Goal: Communication & Community: Answer question/provide support

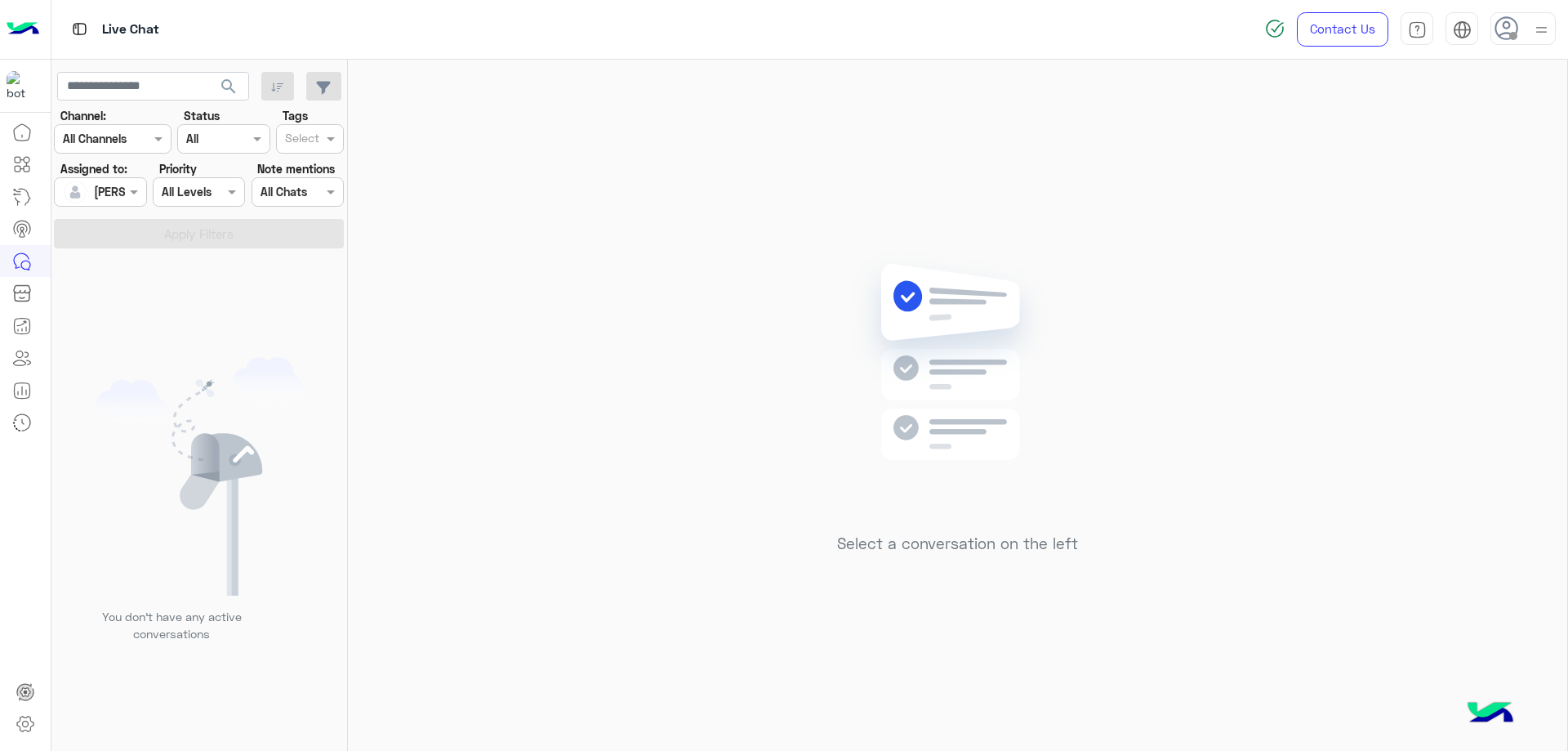
click at [1524, 14] on div at bounding box center [1523, 29] width 66 height 32
click at [1526, 135] on label "Online" at bounding box center [1453, 125] width 178 height 30
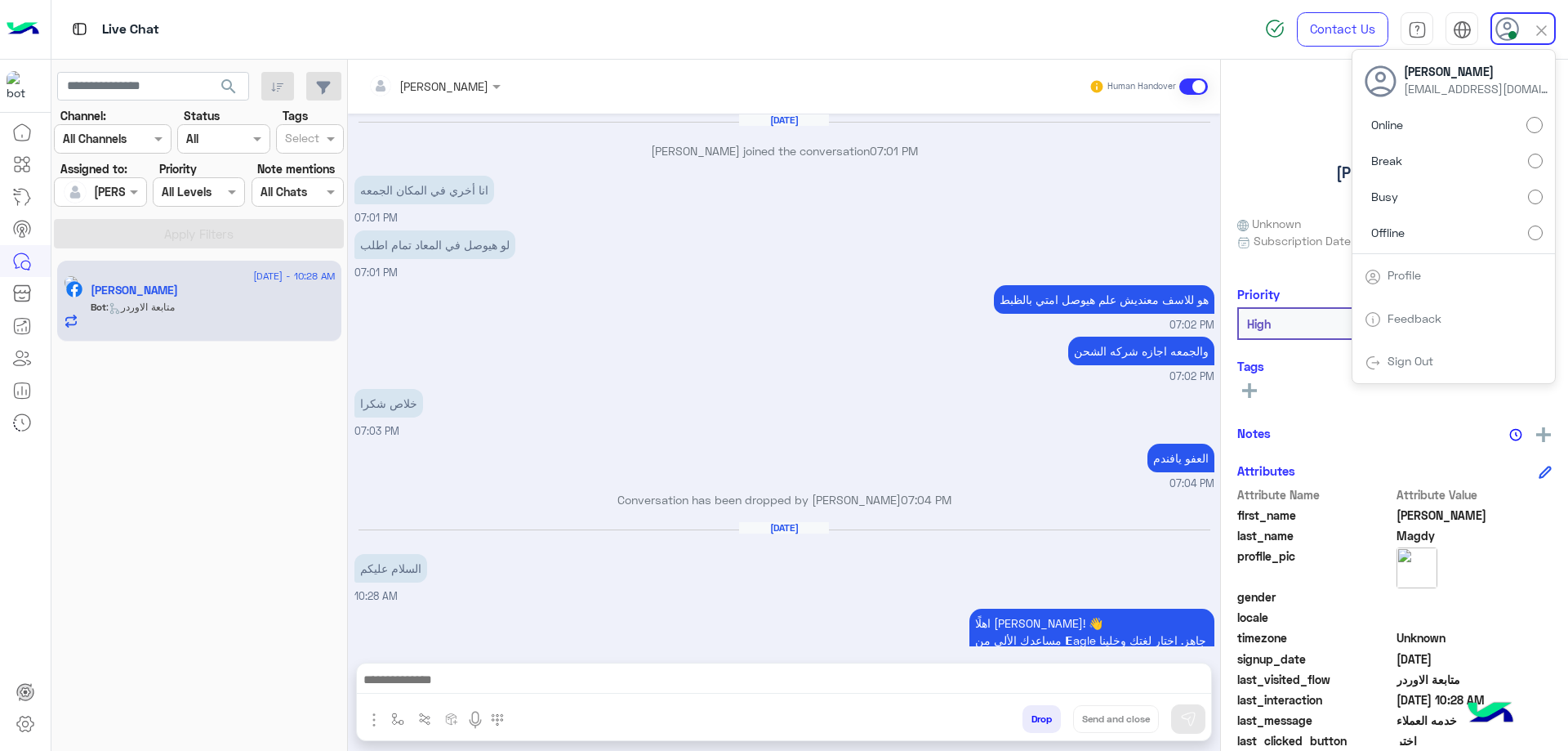
scroll to position [983, 0]
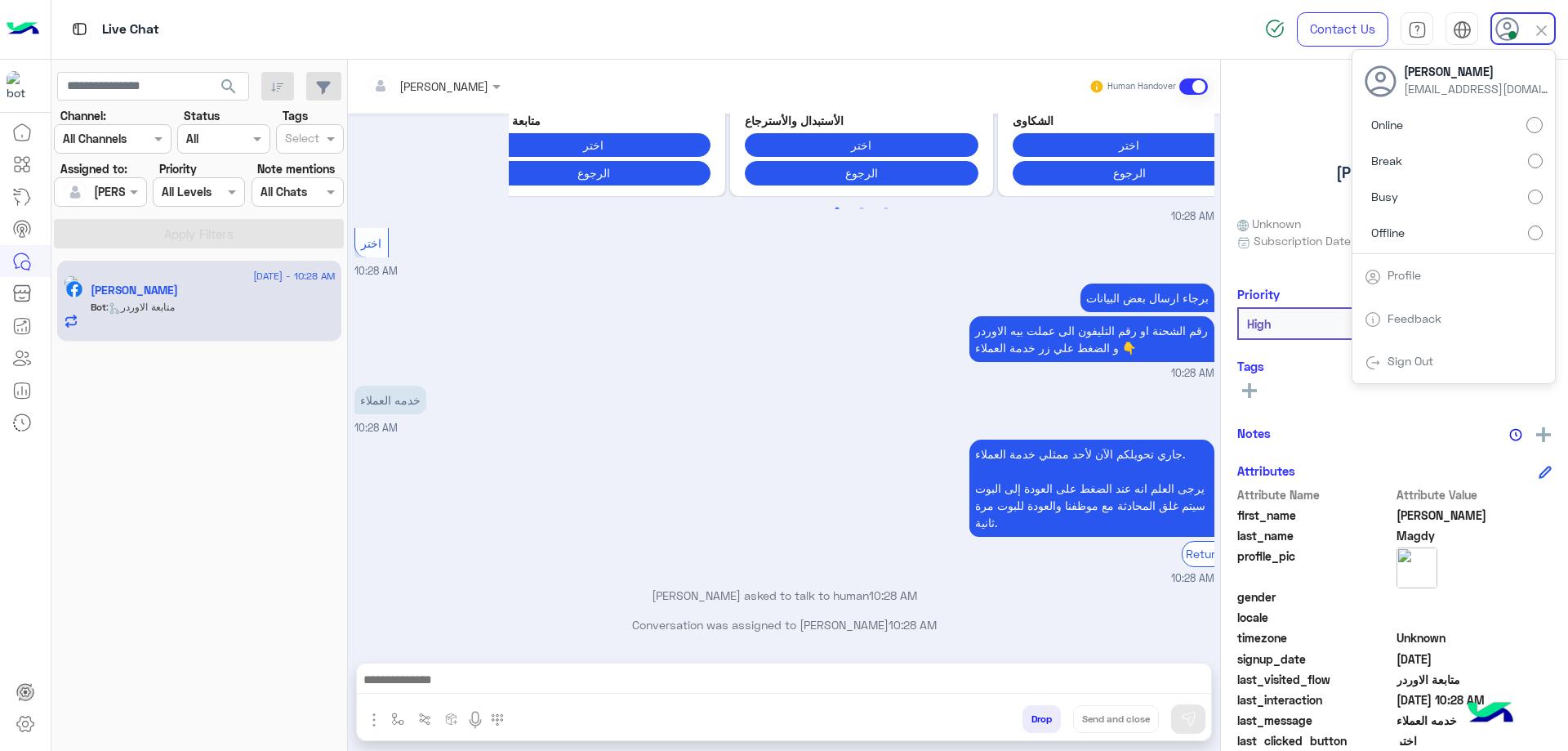
click at [504, 664] on div at bounding box center [784, 683] width 854 height 41
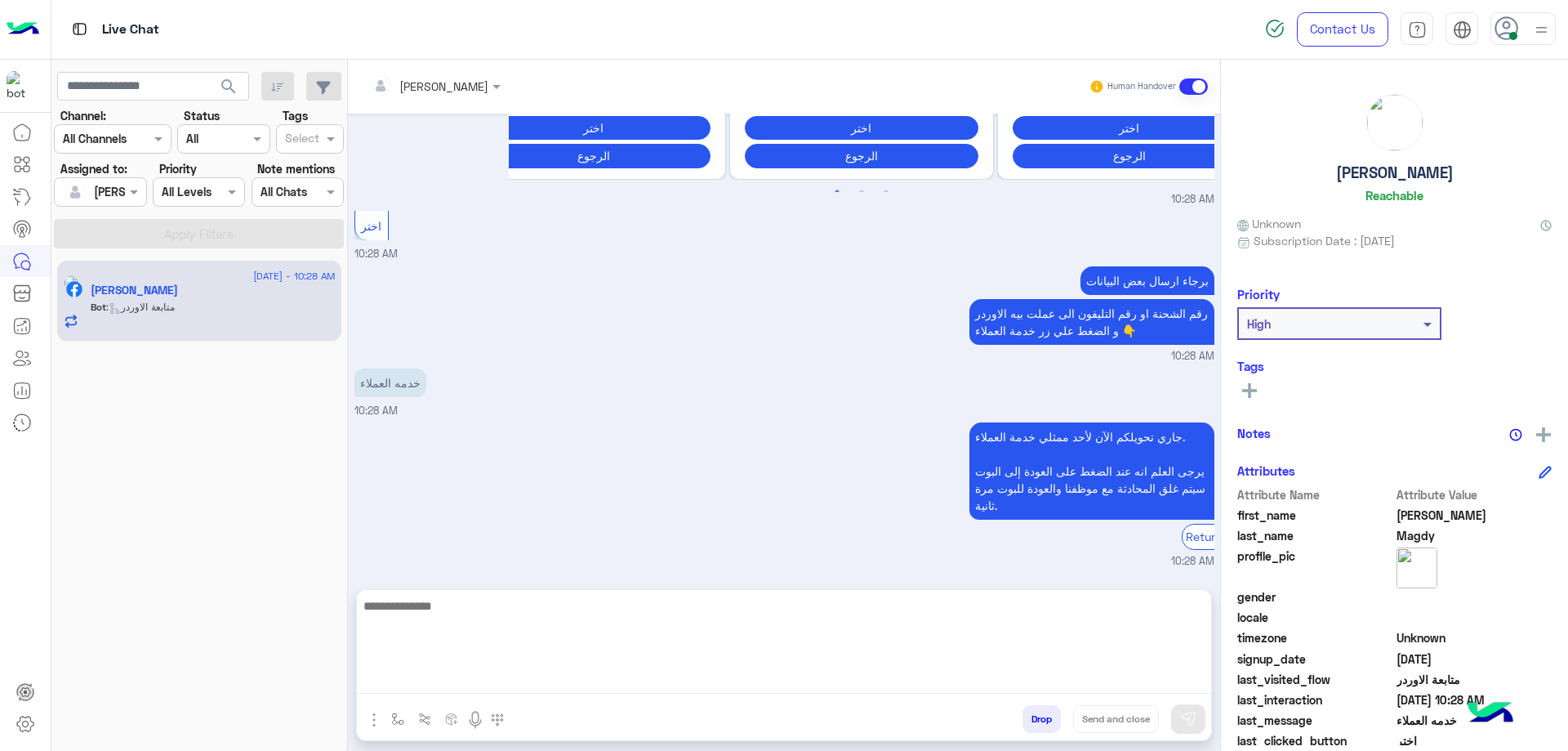
click at [496, 676] on textarea at bounding box center [784, 644] width 854 height 98
type textarea "**********"
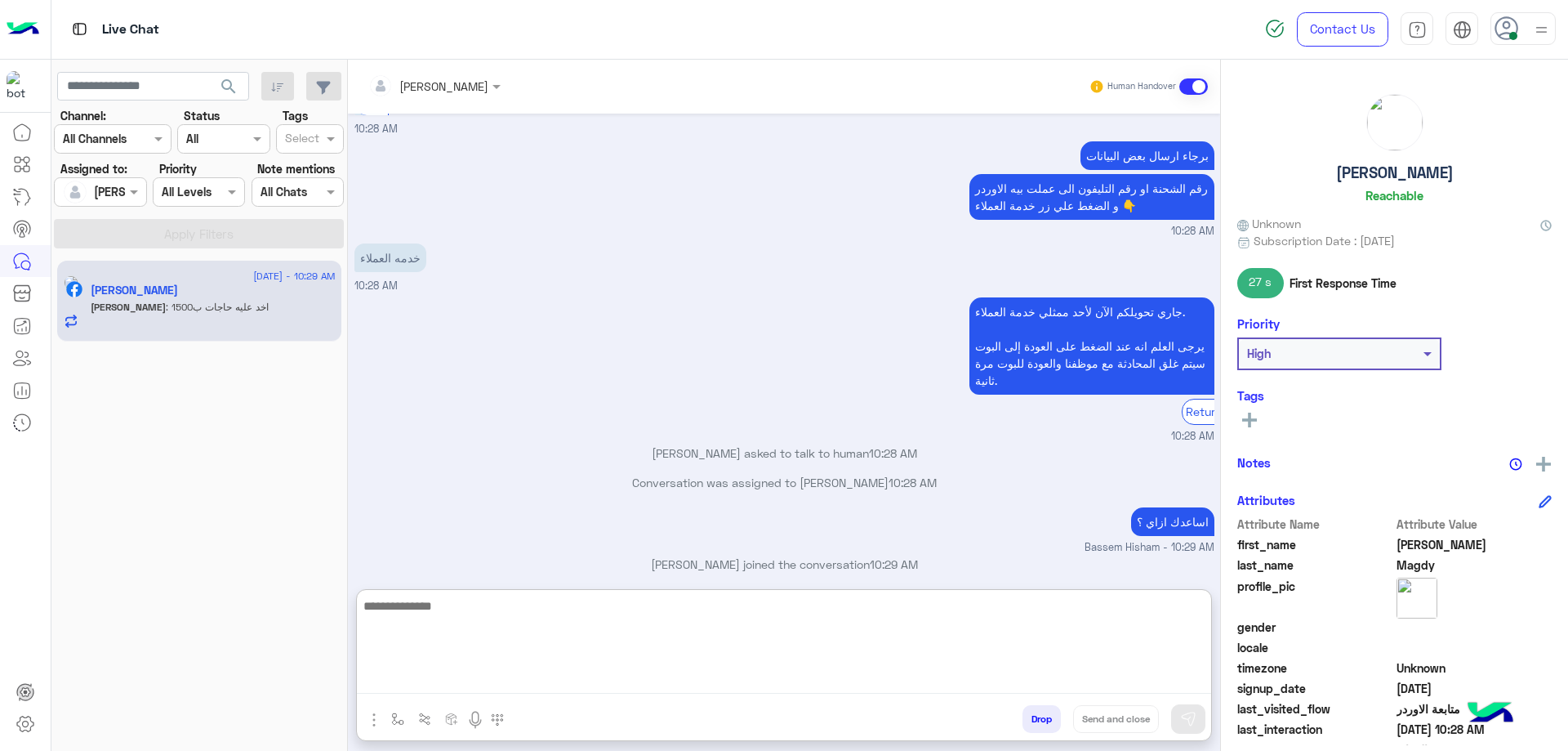
scroll to position [1301, 0]
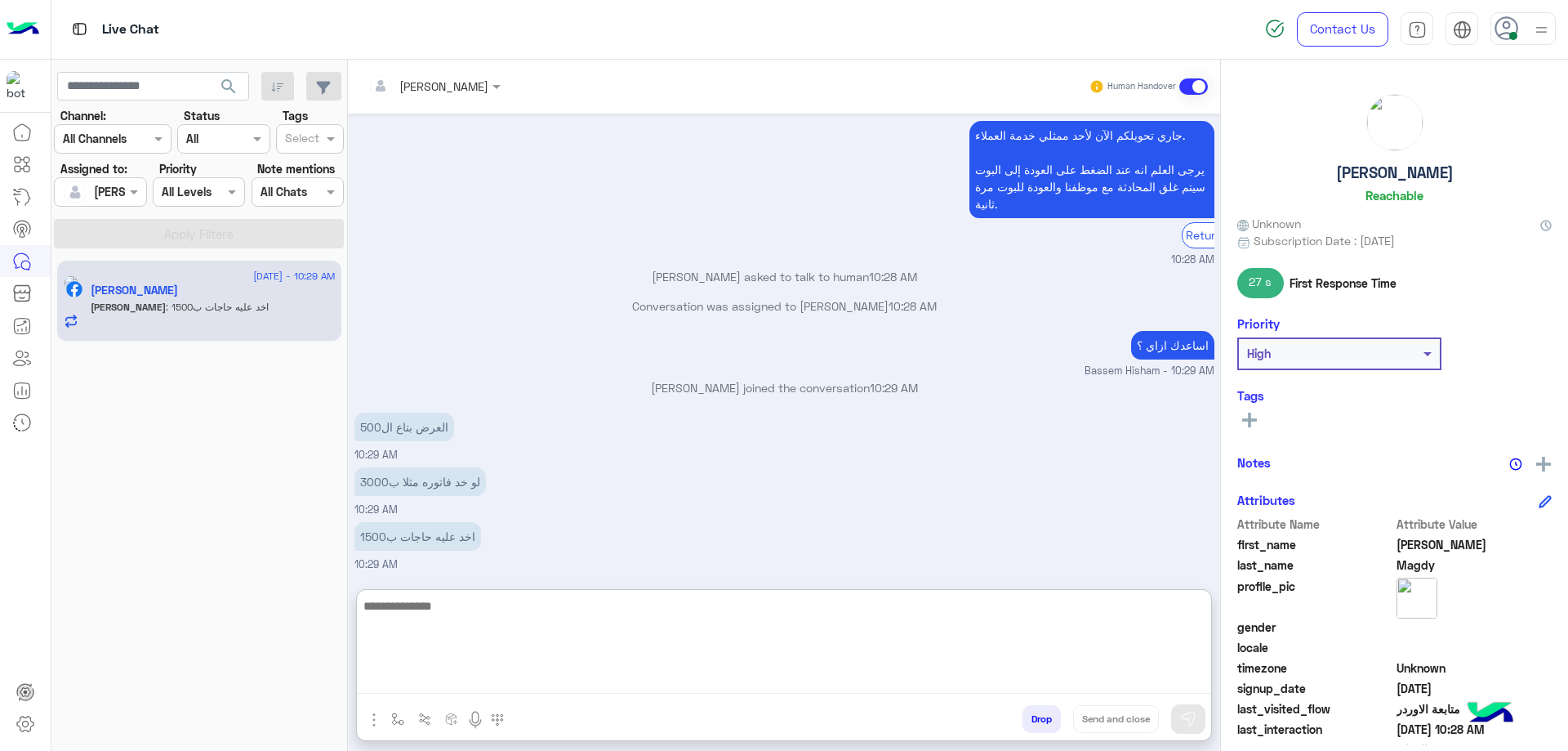
click at [465, 609] on textarea at bounding box center [784, 644] width 854 height 98
type textarea "**********"
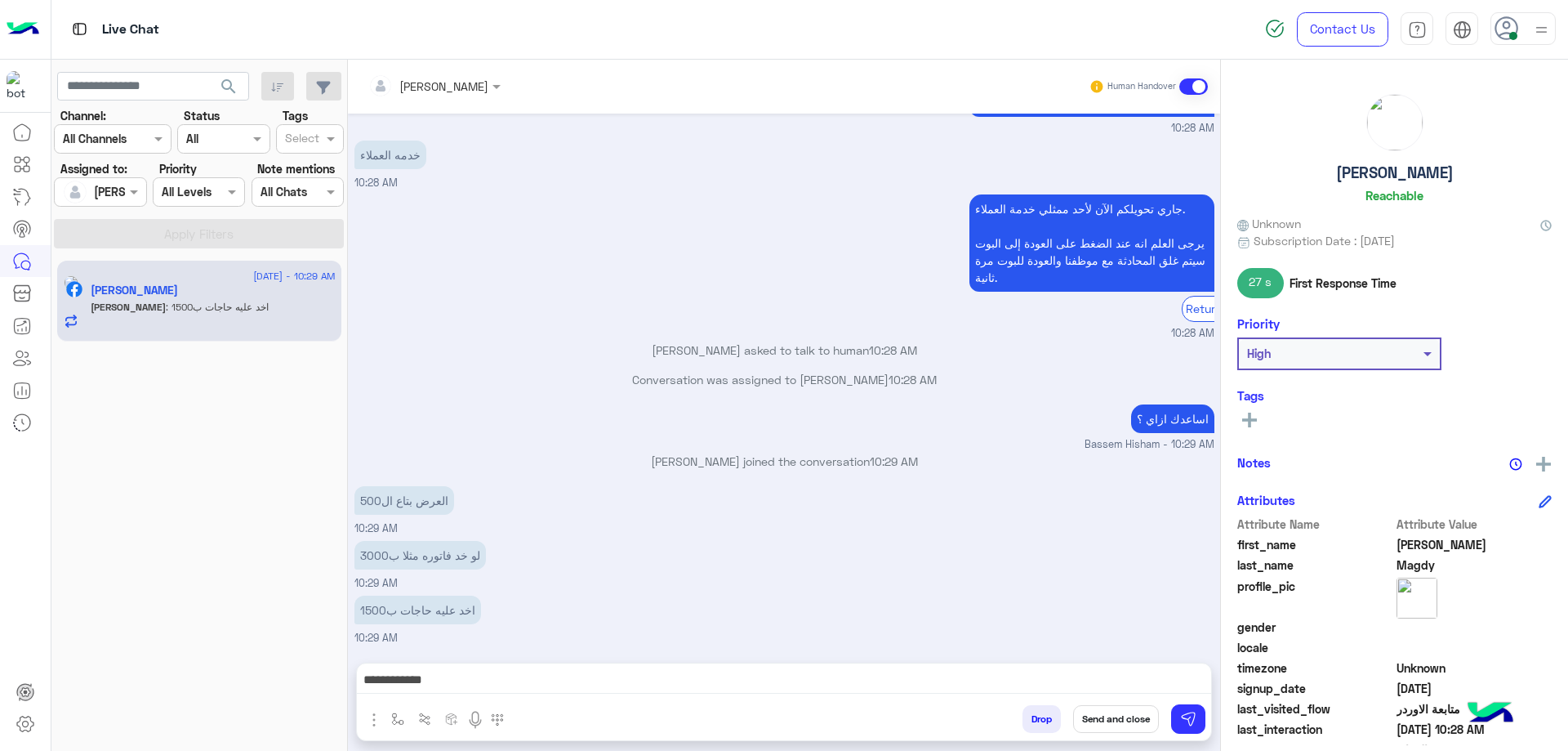
click at [1116, 718] on button "Send and close" at bounding box center [1116, 719] width 86 height 28
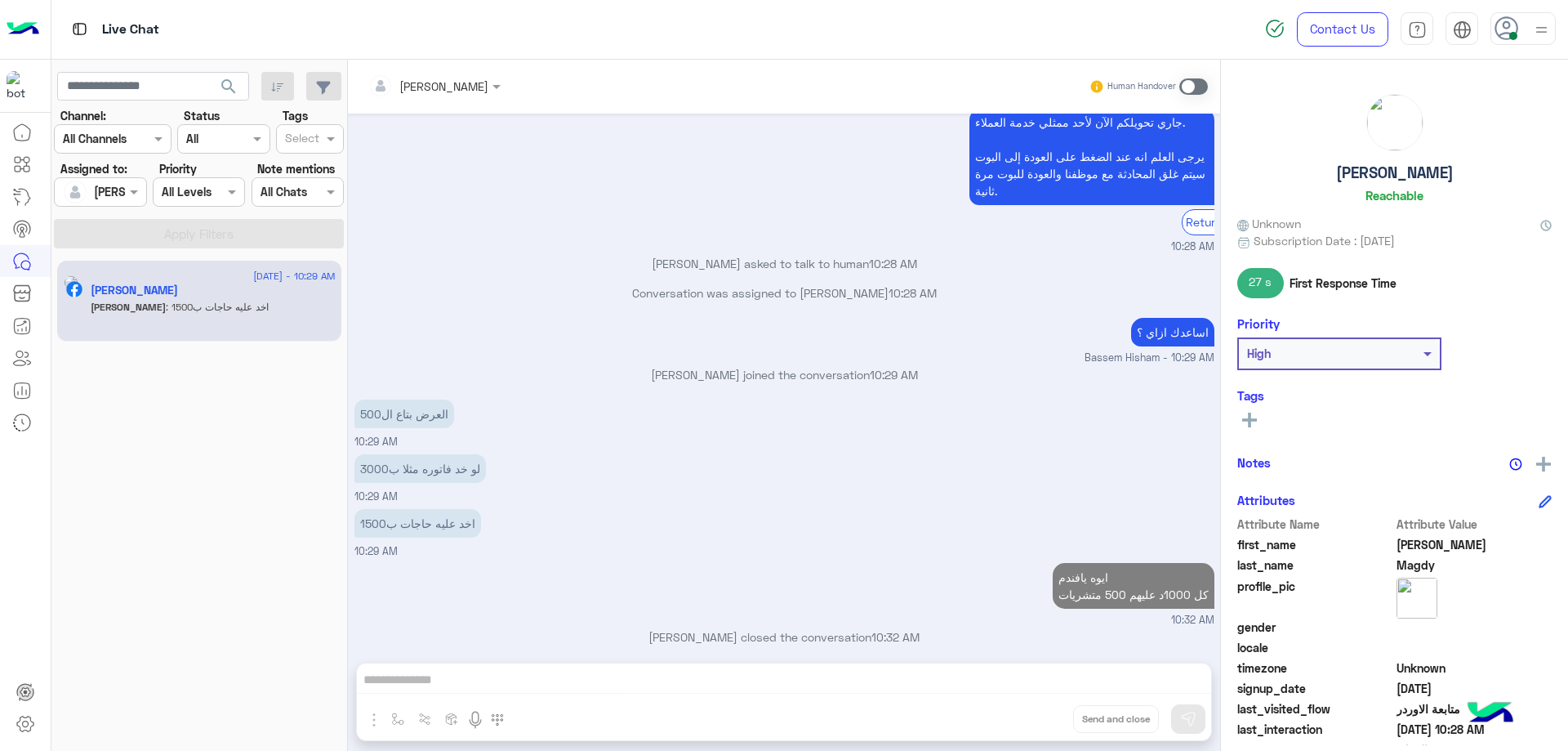
scroll to position [1327, 0]
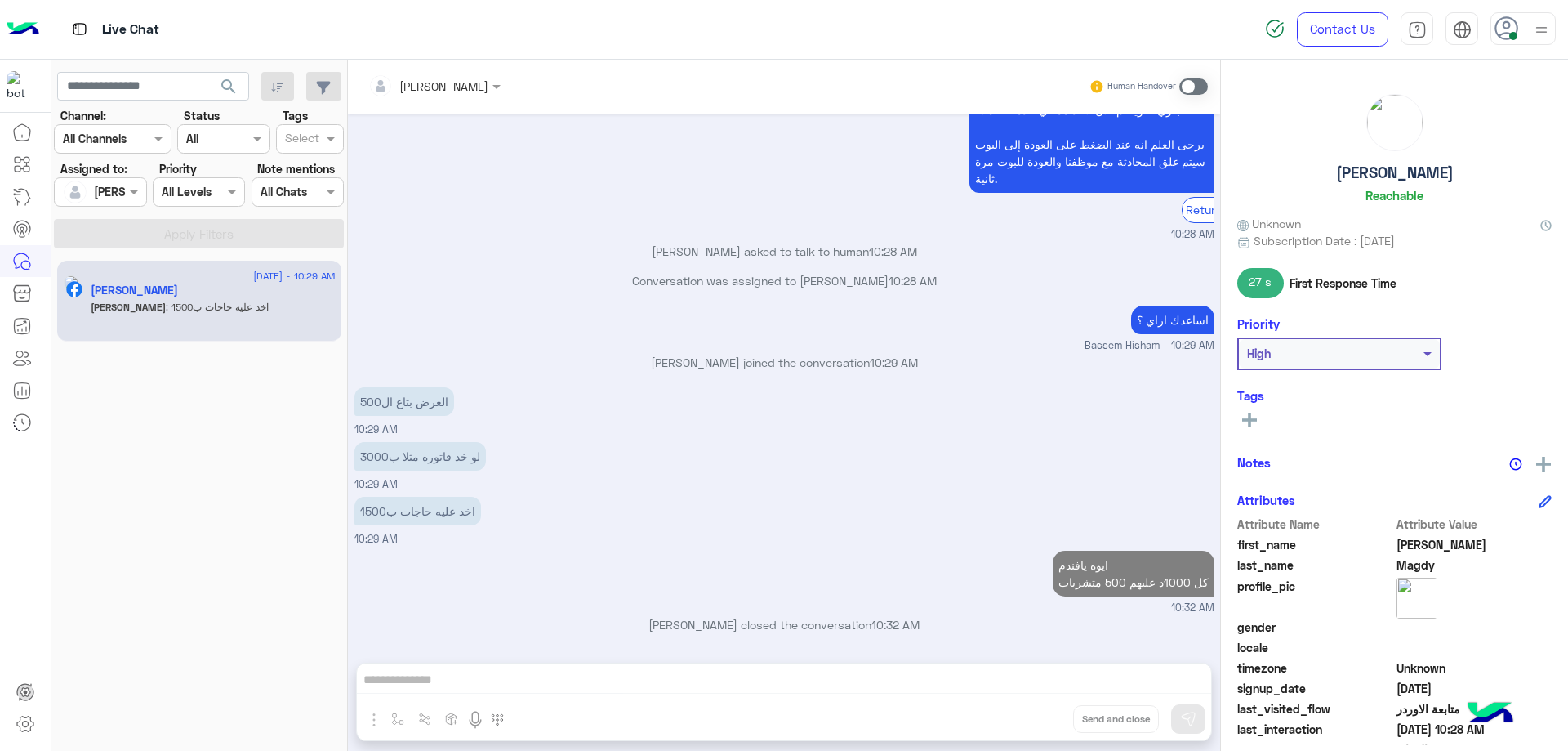
click at [1500, 29] on icon at bounding box center [1507, 29] width 25 height 25
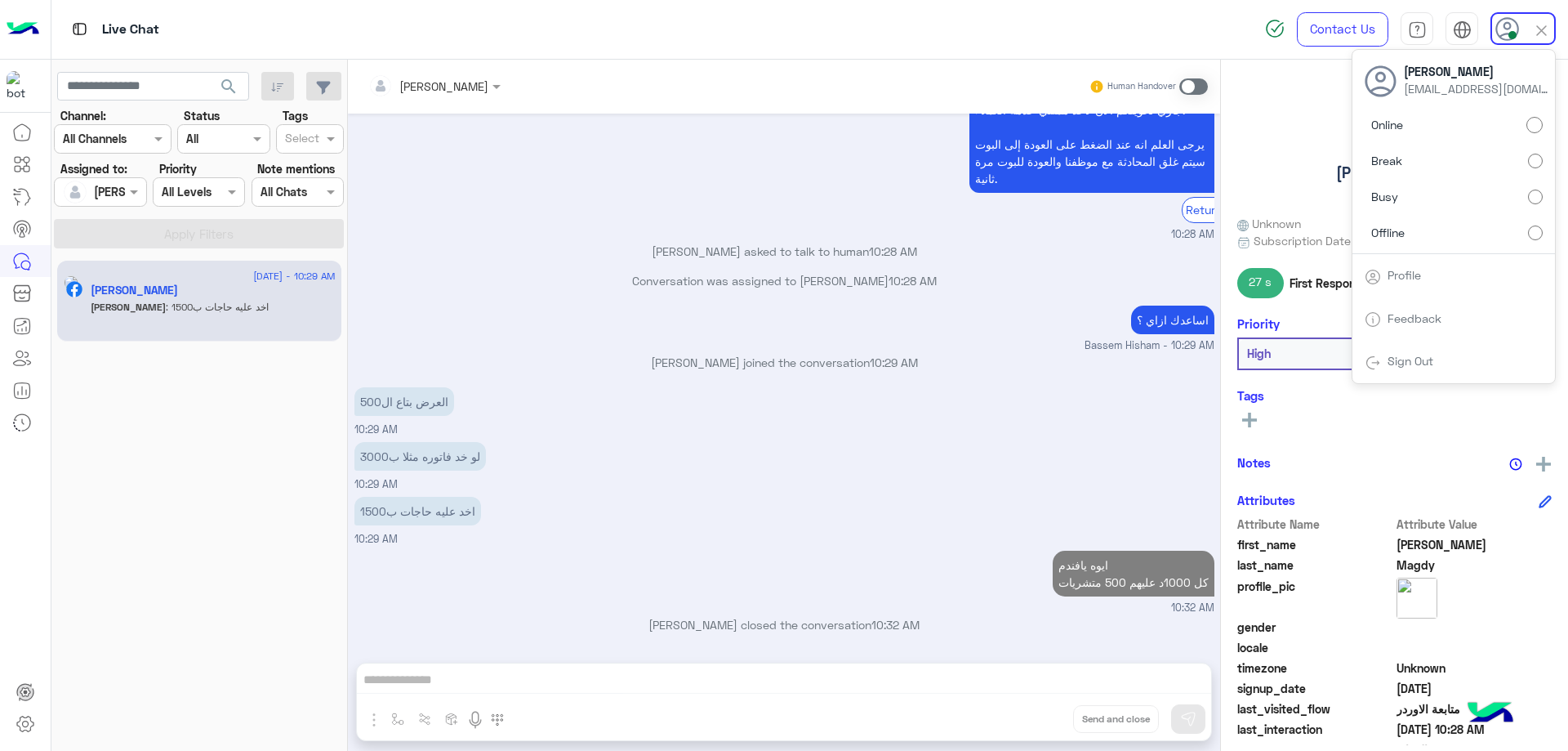
click at [1476, 231] on label "Offline" at bounding box center [1453, 231] width 178 height 30
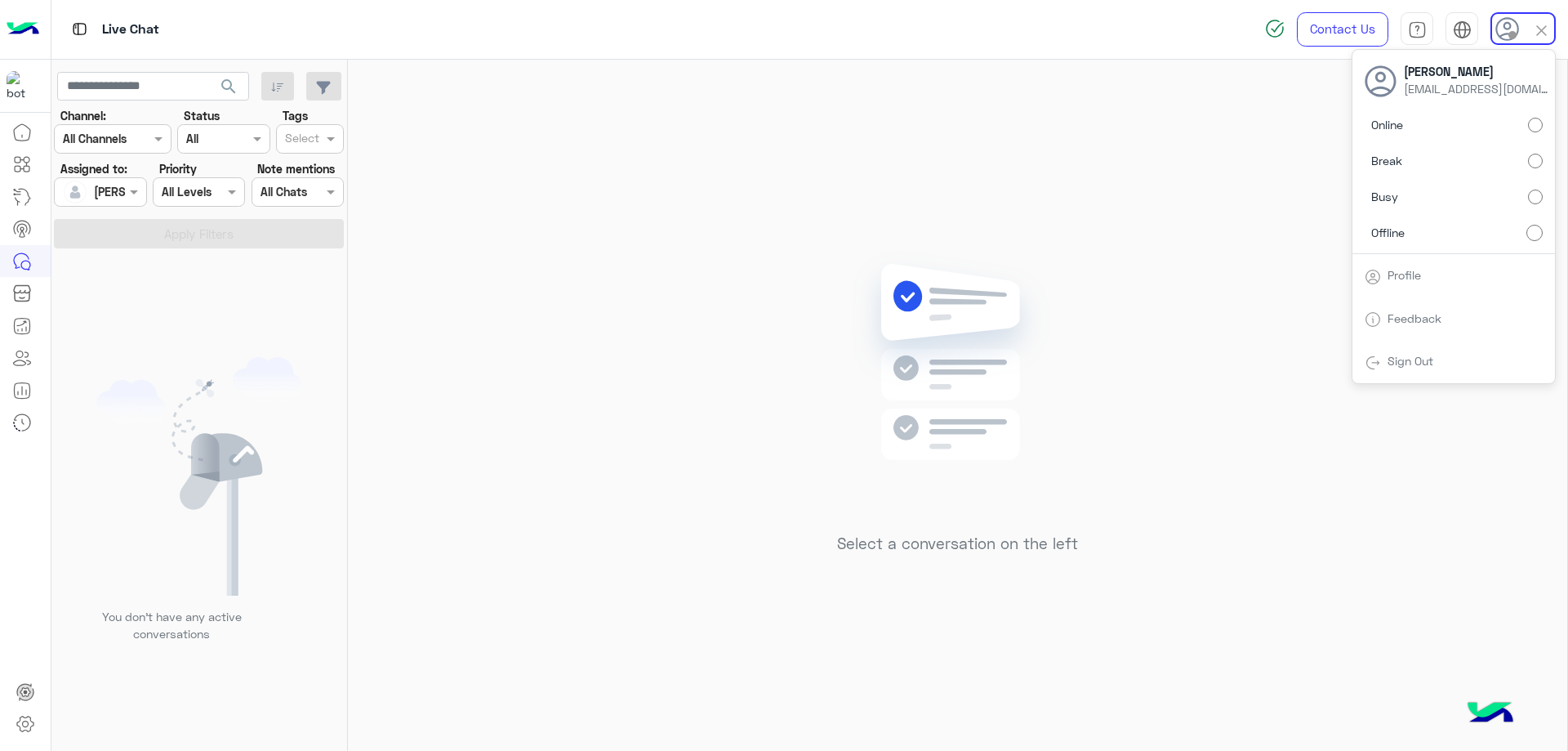
click at [745, 286] on div "Select a conversation on the left" at bounding box center [958, 408] width 1220 height 698
